Goal: Information Seeking & Learning: Learn about a topic

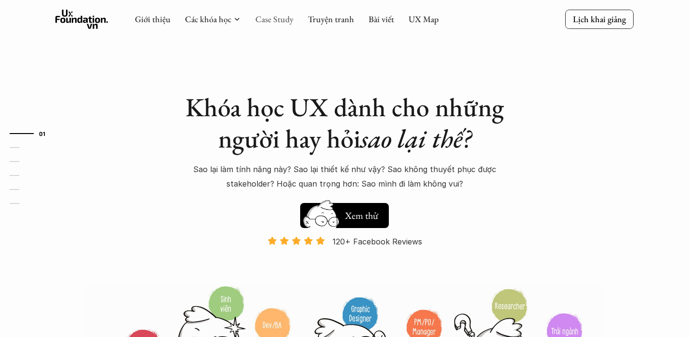
click at [276, 22] on link "Case Study" at bounding box center [274, 18] width 38 height 11
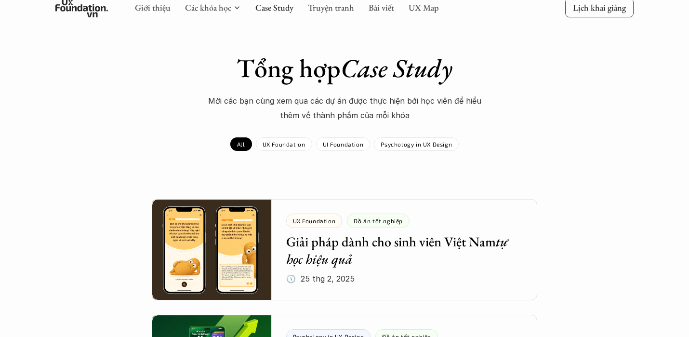
scroll to position [53, 0]
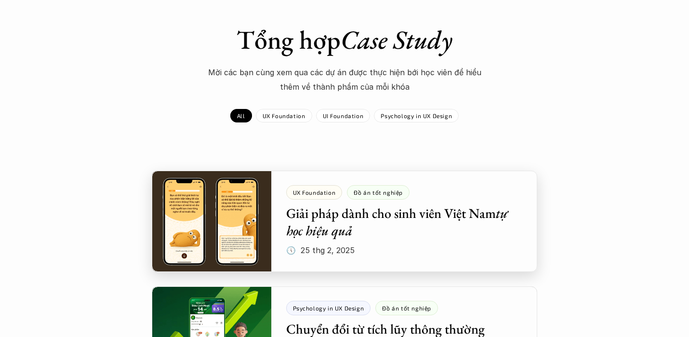
click at [320, 188] on div at bounding box center [345, 221] width 386 height 101
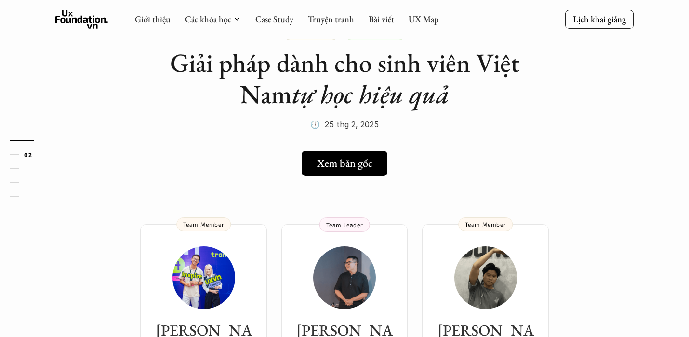
scroll to position [119, 0]
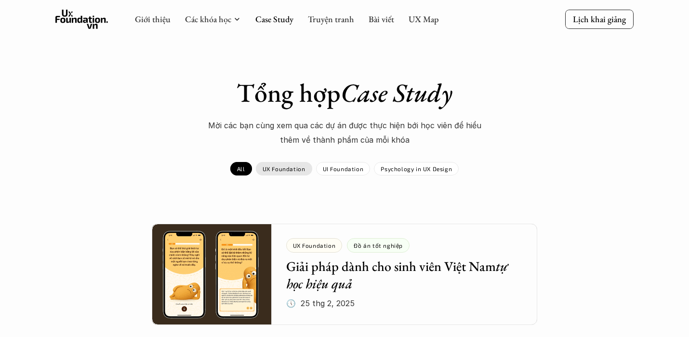
click at [292, 165] on p "UX Foundation" at bounding box center [284, 168] width 43 height 7
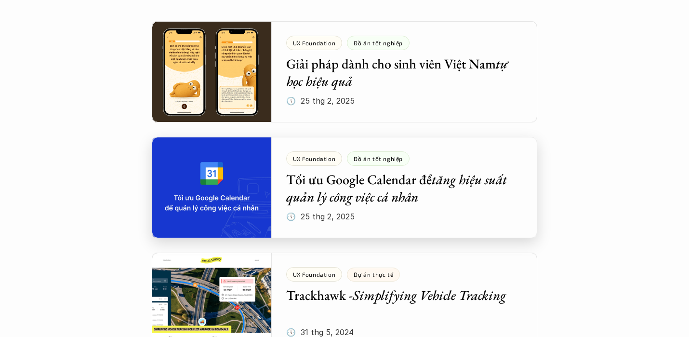
scroll to position [189, 0]
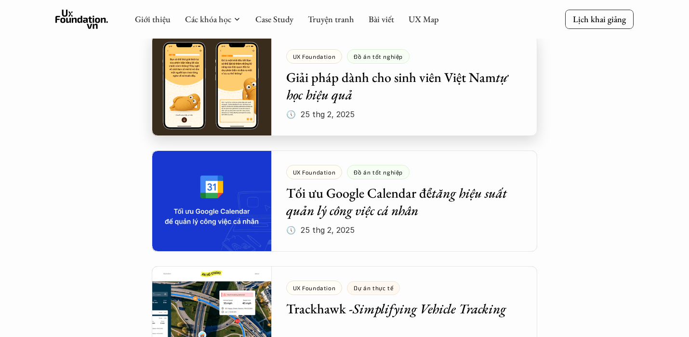
click at [391, 93] on div at bounding box center [345, 85] width 386 height 101
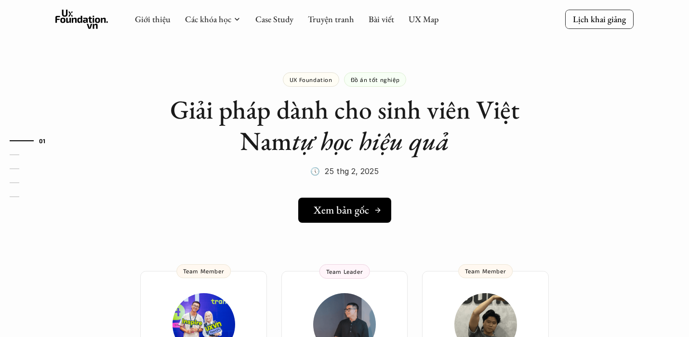
click at [343, 212] on h5 "Xem bản gốc" at bounding box center [341, 210] width 55 height 13
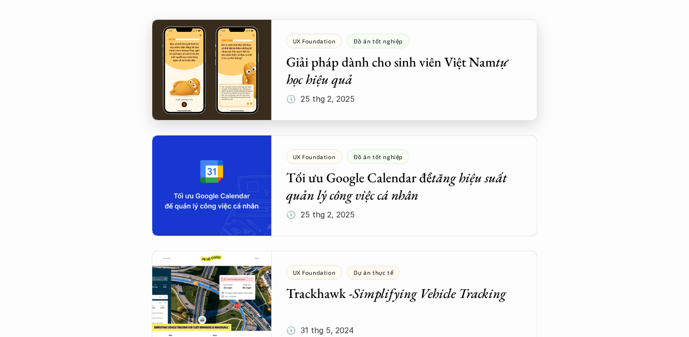
scroll to position [234, 0]
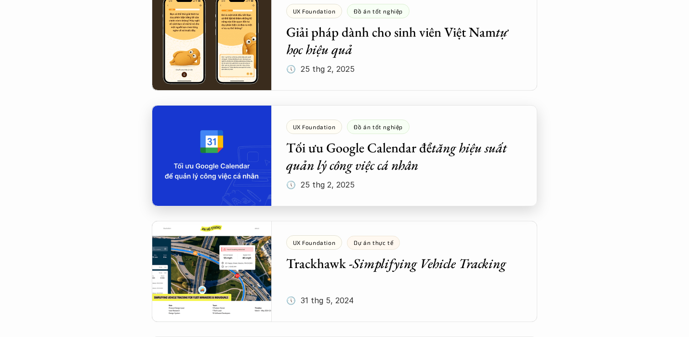
click at [405, 155] on div at bounding box center [345, 155] width 386 height 101
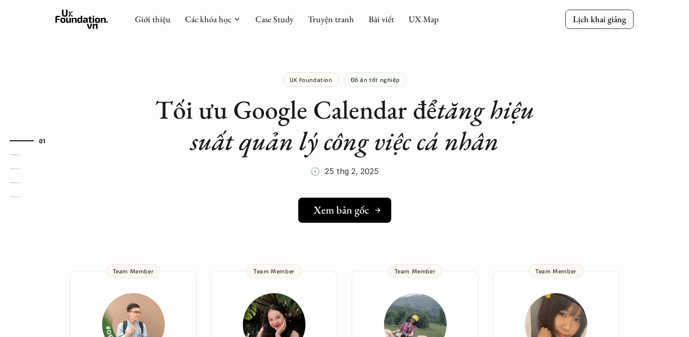
click at [346, 218] on link "Xem bản gốc" at bounding box center [344, 210] width 93 height 25
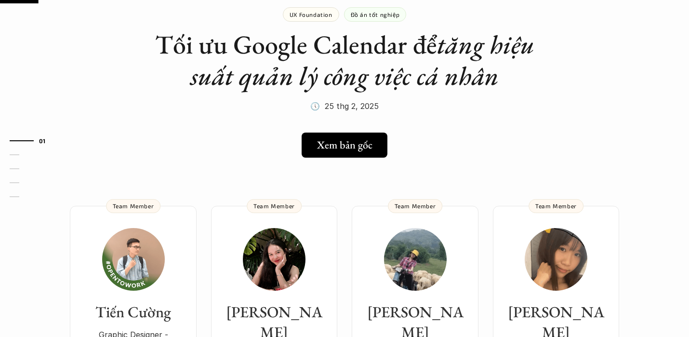
scroll to position [74, 0]
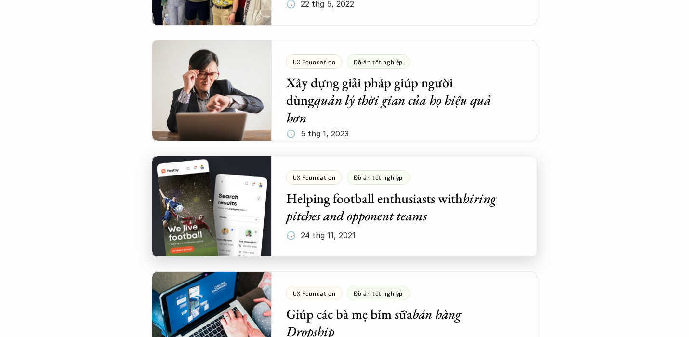
scroll to position [1203, 0]
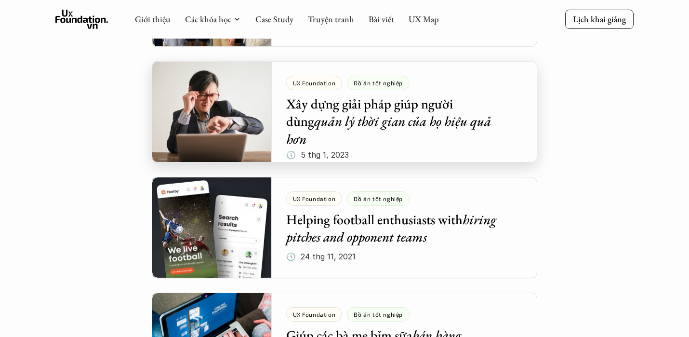
click at [402, 134] on div at bounding box center [345, 111] width 386 height 101
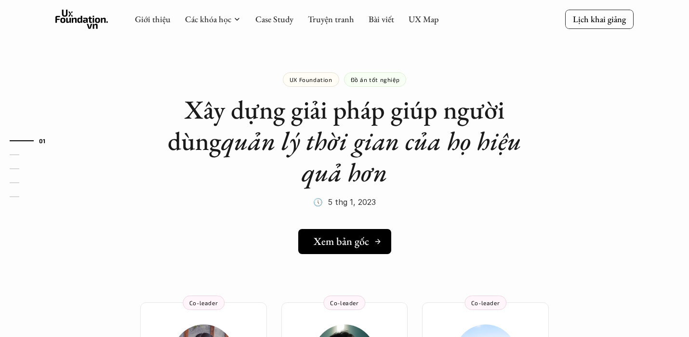
click at [352, 241] on h5 "Xem bản gốc" at bounding box center [341, 241] width 55 height 13
